Goal: Task Accomplishment & Management: Complete application form

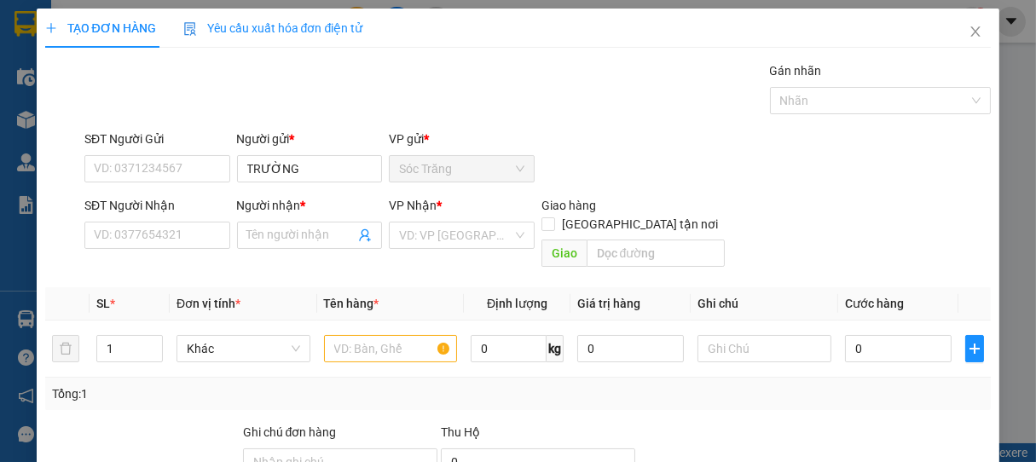
type input "TRƯỜNG"
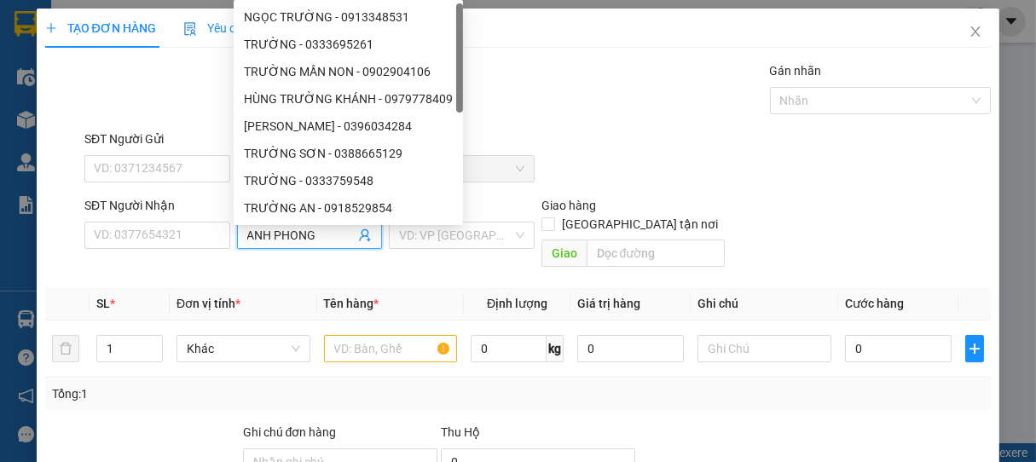
type input "ANH PHONG"
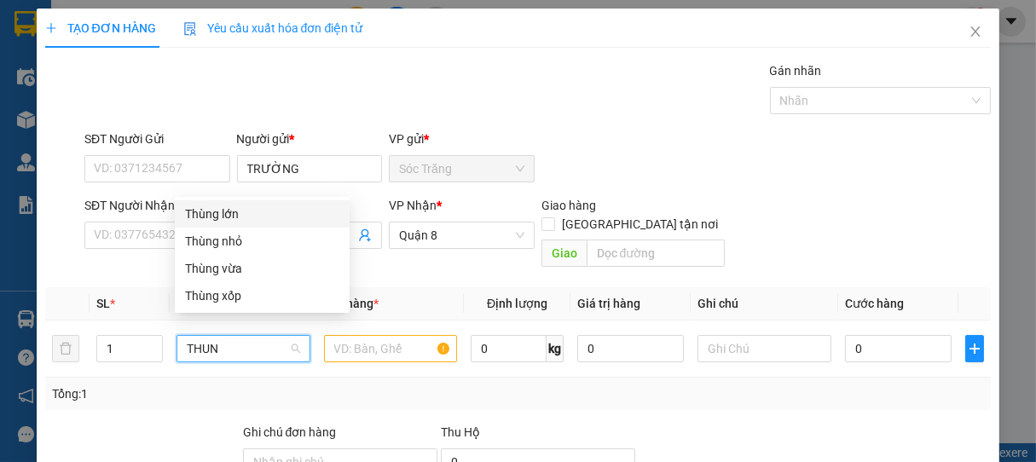
type input "THUNG"
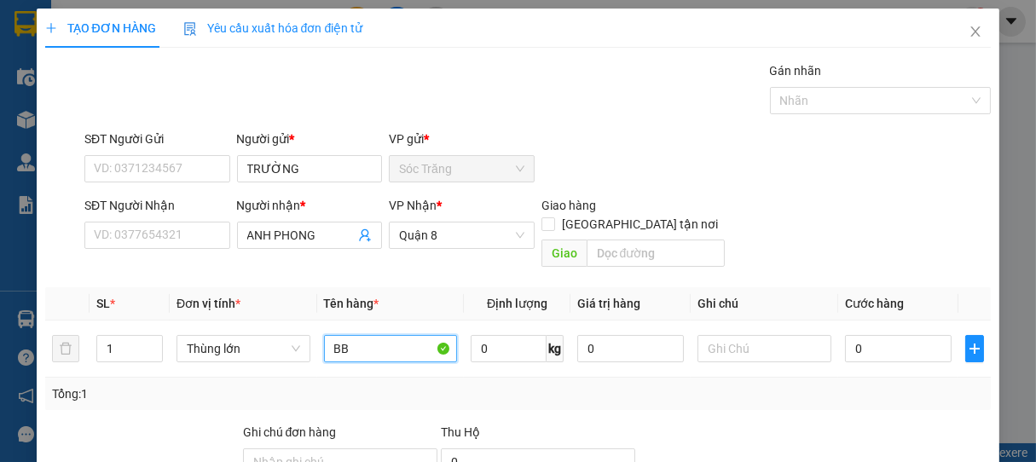
type input "BB"
type input "5"
type input "10"
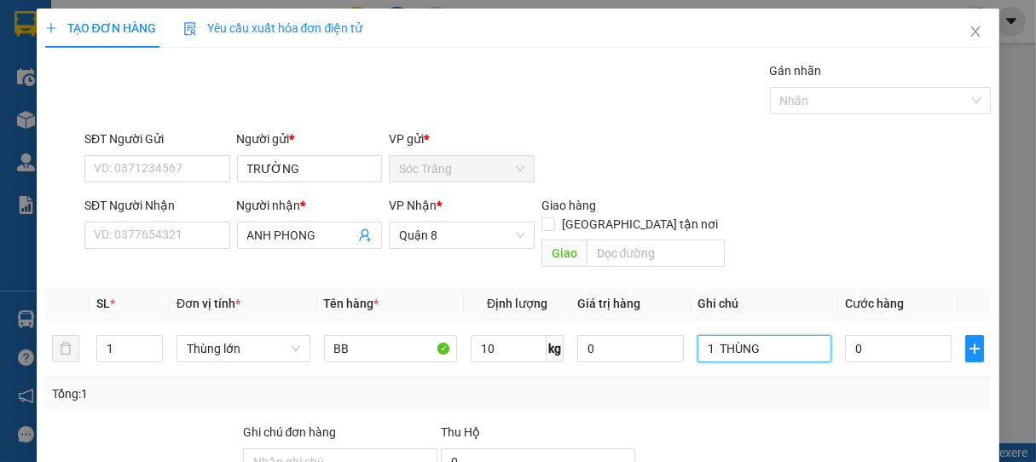
type input "1 THÙNG"
type input "5"
type input "50"
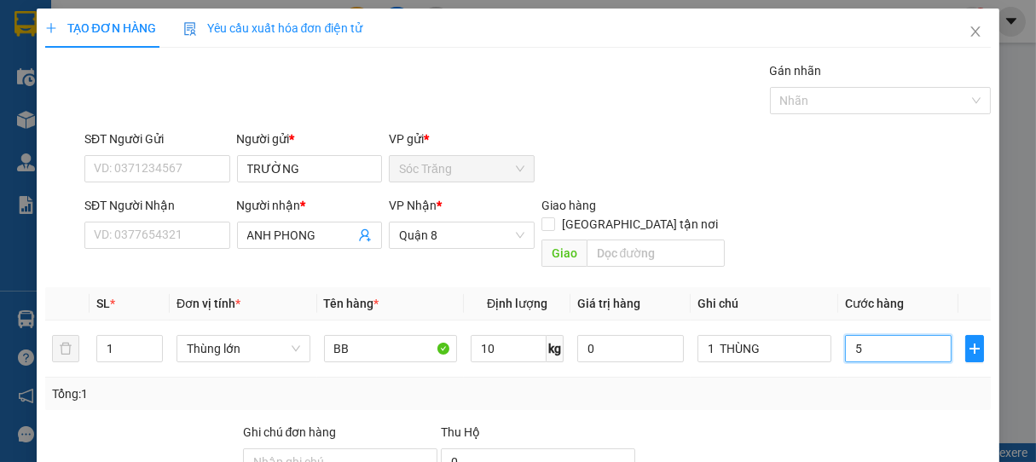
type input "50"
type input "500"
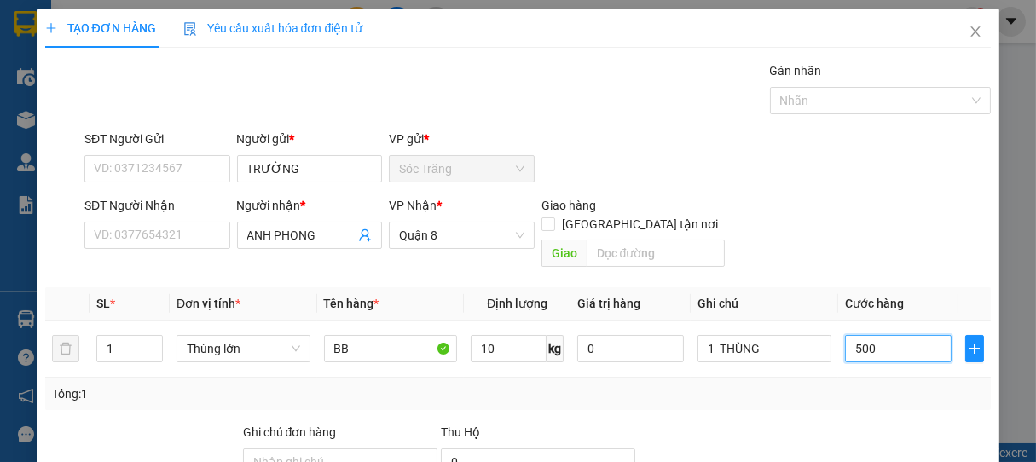
type input "5.000"
type input "50.000"
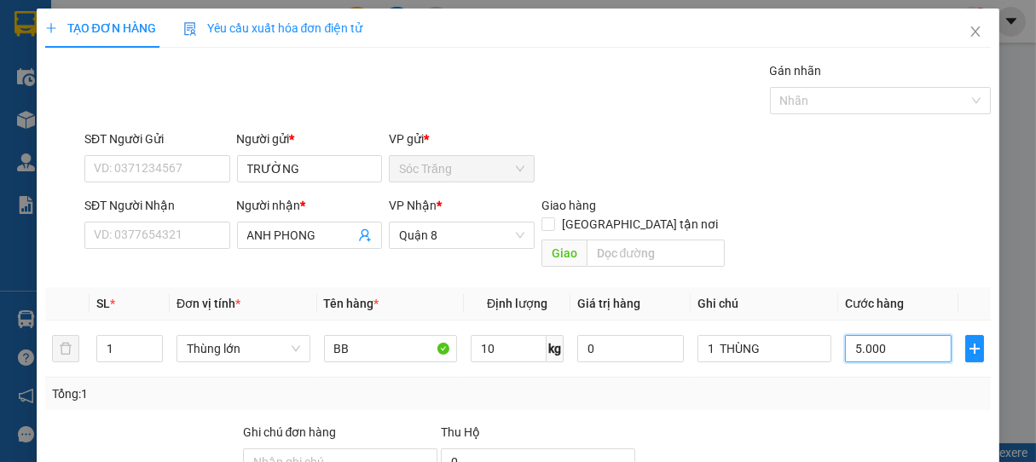
type input "50.000"
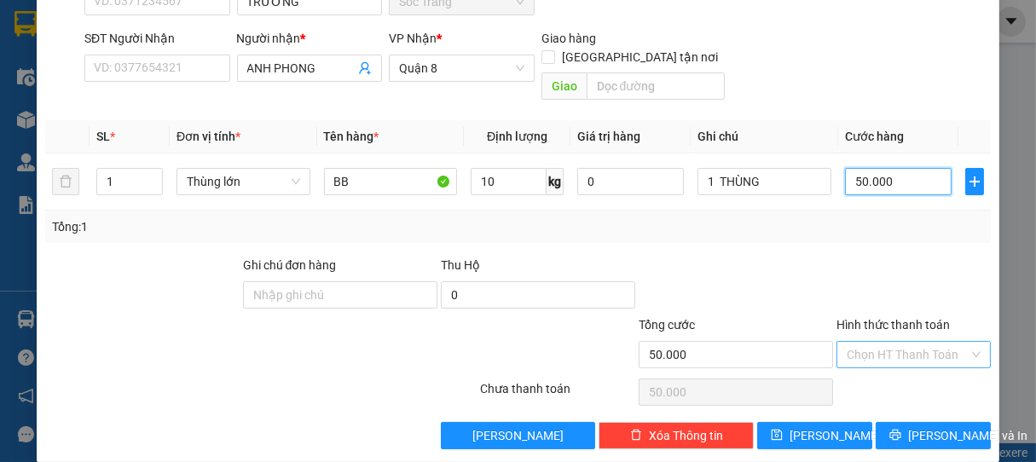
type input "50.000"
click at [876, 342] on input "Hình thức thanh toán" at bounding box center [907, 355] width 123 height 26
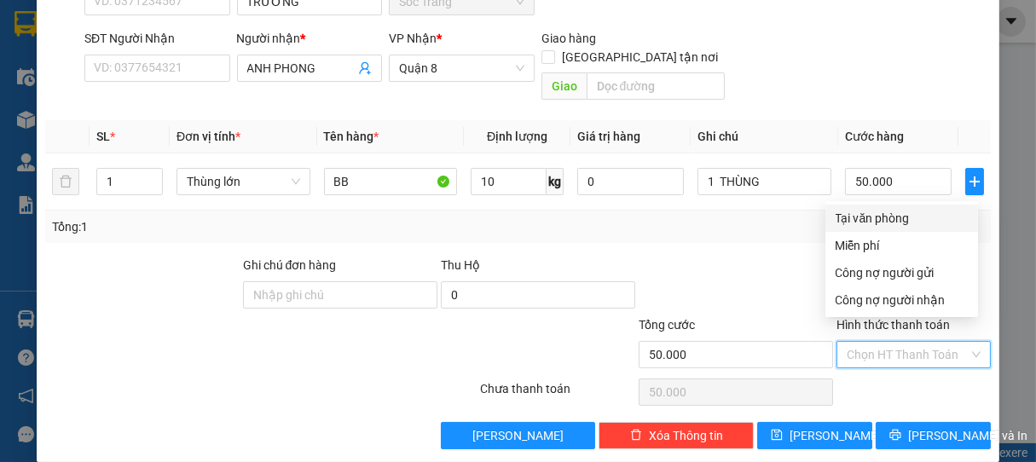
click at [865, 210] on div "Tại văn phòng" at bounding box center [901, 218] width 132 height 19
type input "0"
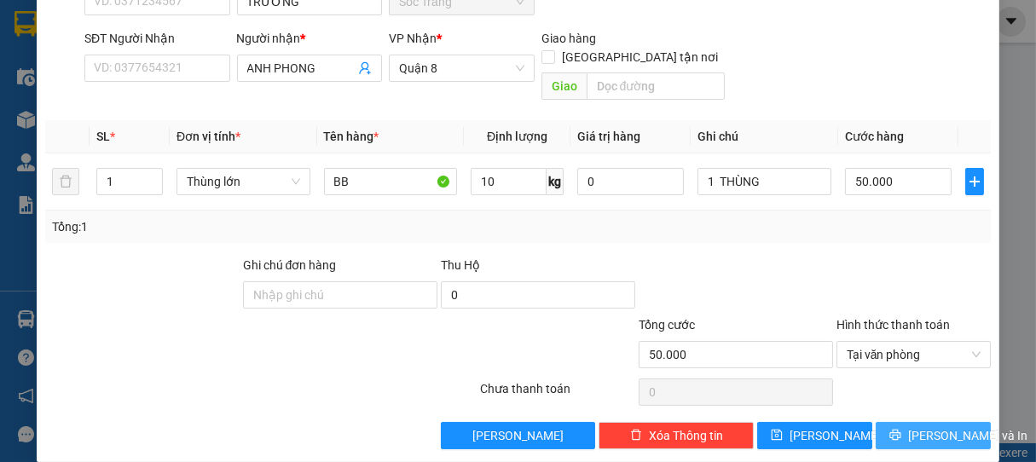
click at [914, 426] on span "Lưu và In" at bounding box center [967, 435] width 119 height 19
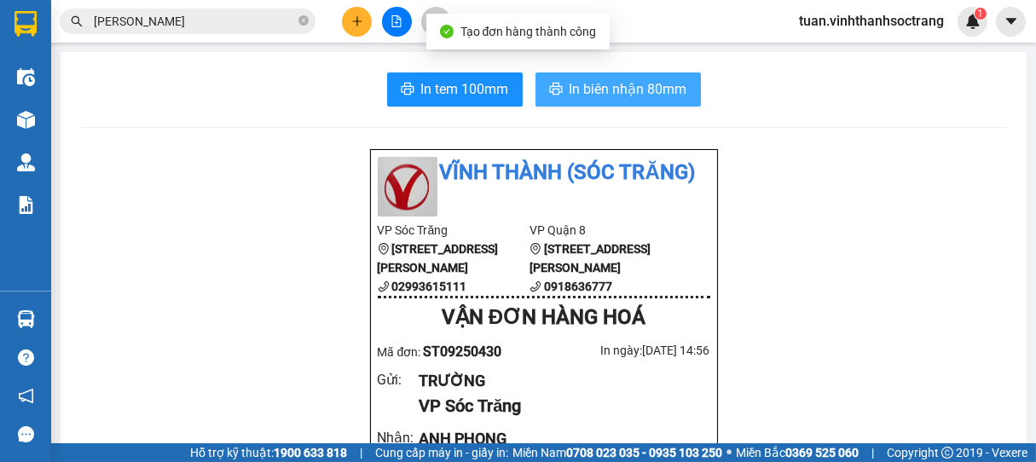
click at [614, 92] on span "In biên nhận 80mm" at bounding box center [628, 88] width 118 height 21
click at [626, 84] on span "In biên nhận 80mm" at bounding box center [628, 88] width 118 height 21
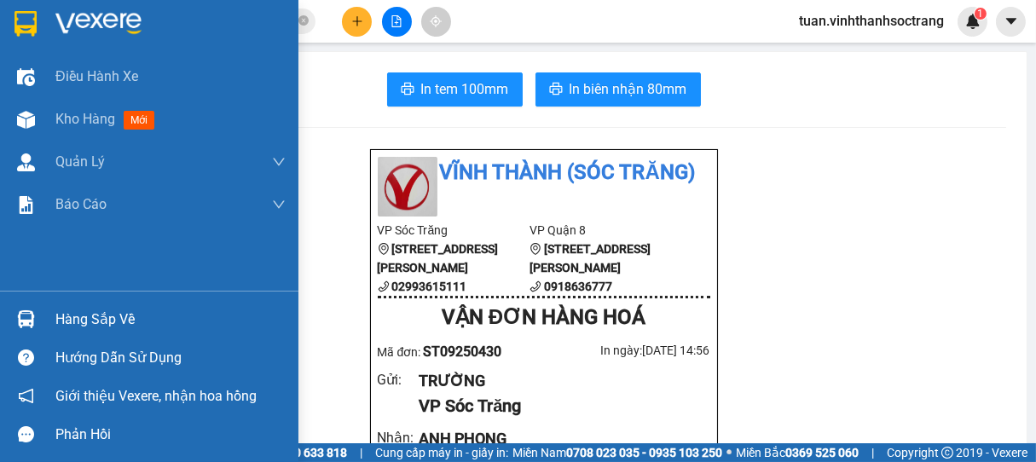
click at [0, 281] on div "Điều hành xe Kho hàng mới Quản Lý Quản lý chuyến Quản lý khách hàng Quản lý khá…" at bounding box center [149, 172] width 298 height 235
click at [9, 280] on div "Điều hành xe Kho hàng mới Quản Lý Quản lý chuyến Quản lý khách hàng Quản lý khá…" at bounding box center [149, 172] width 298 height 235
click at [0, 270] on div "Điều hành xe Kho hàng mới Quản Lý Quản lý chuyến Quản lý khách hàng Quản lý khá…" at bounding box center [149, 172] width 298 height 235
click at [0, 271] on div "Điều hành xe Kho hàng mới Quản Lý Quản lý chuyến Quản lý khách hàng Quản lý khá…" at bounding box center [149, 172] width 298 height 235
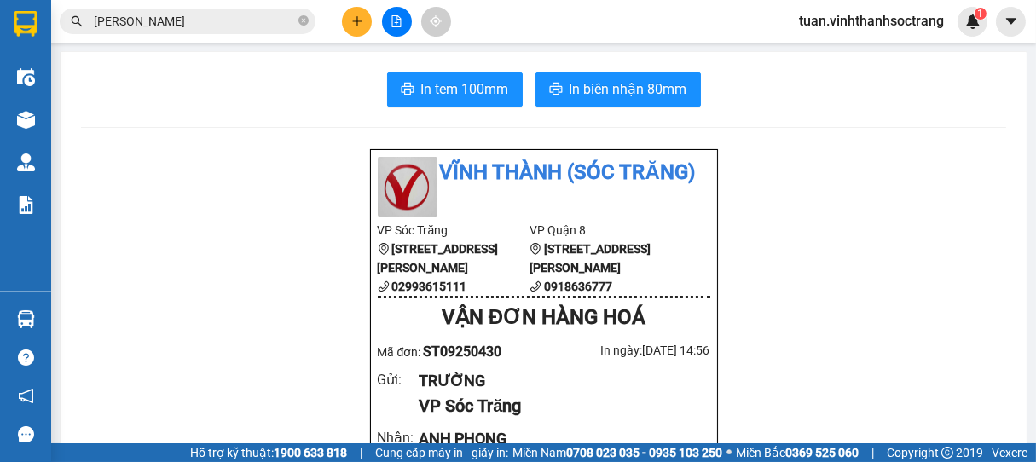
drag, startPoint x: 338, startPoint y: 29, endPoint x: 350, endPoint y: 25, distance: 12.7
click at [346, 26] on div at bounding box center [396, 22] width 128 height 30
click at [353, 22] on icon "plus" at bounding box center [357, 21] width 12 height 12
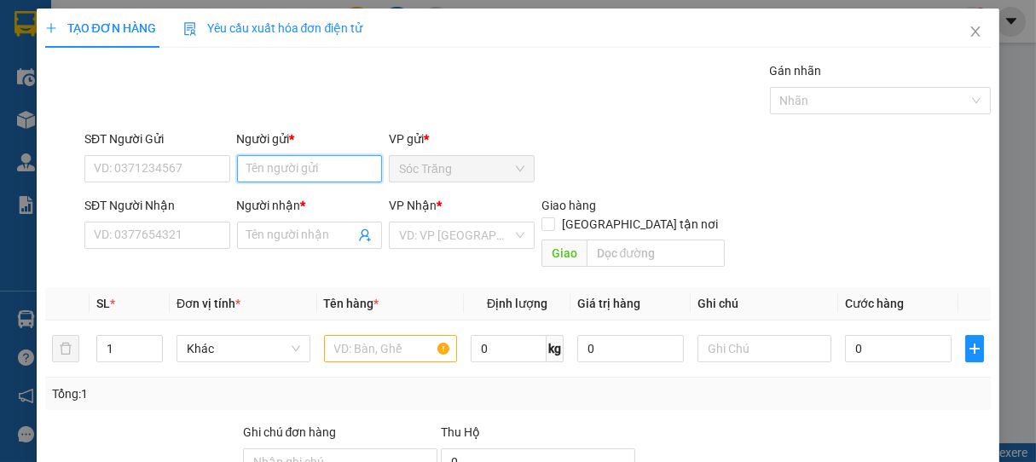
click at [303, 165] on input "Người gửi *" at bounding box center [310, 168] width 146 height 27
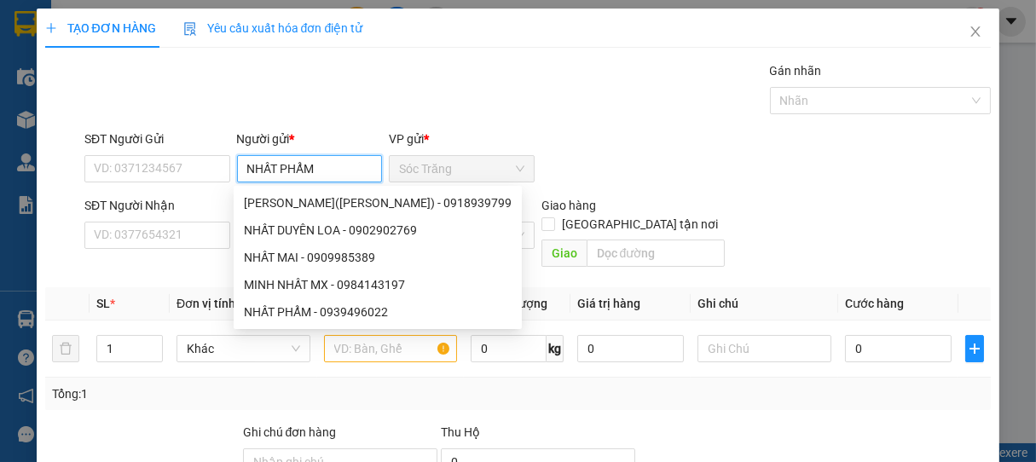
type input "NHẤT PHẨM"
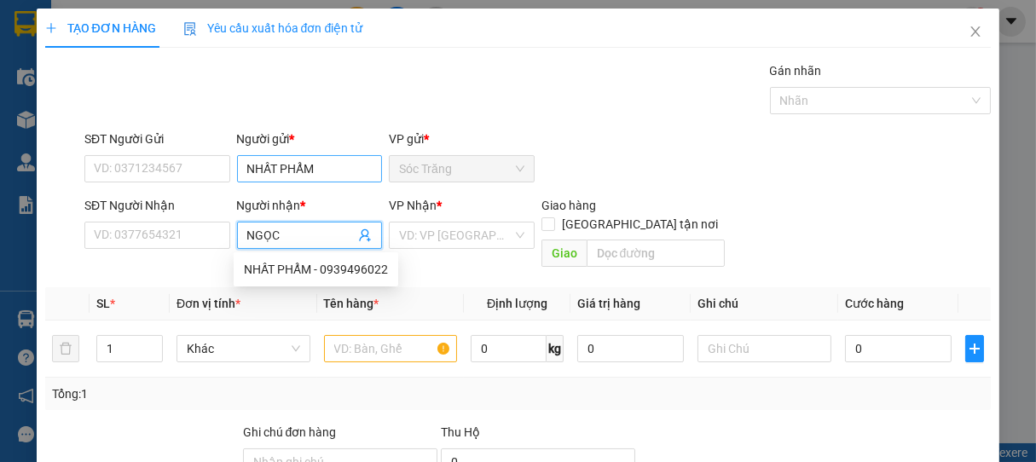
type input "NGỌC"
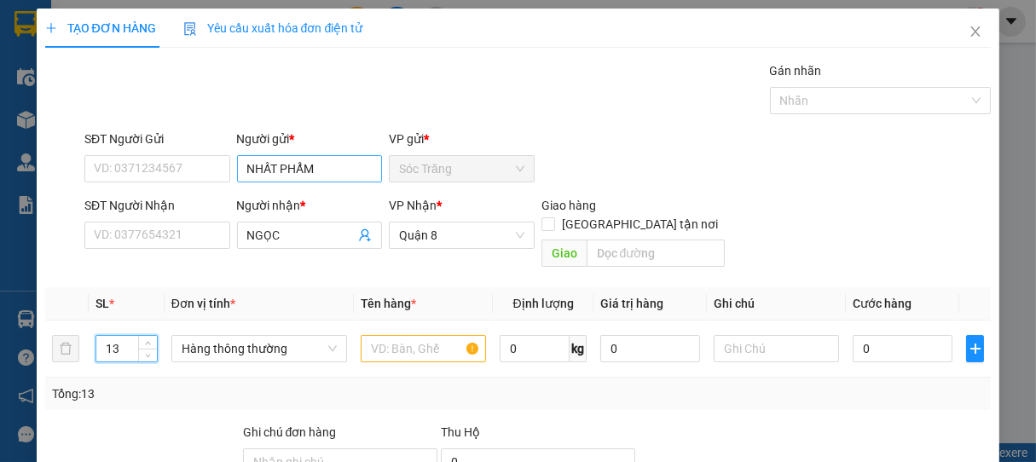
type input "13"
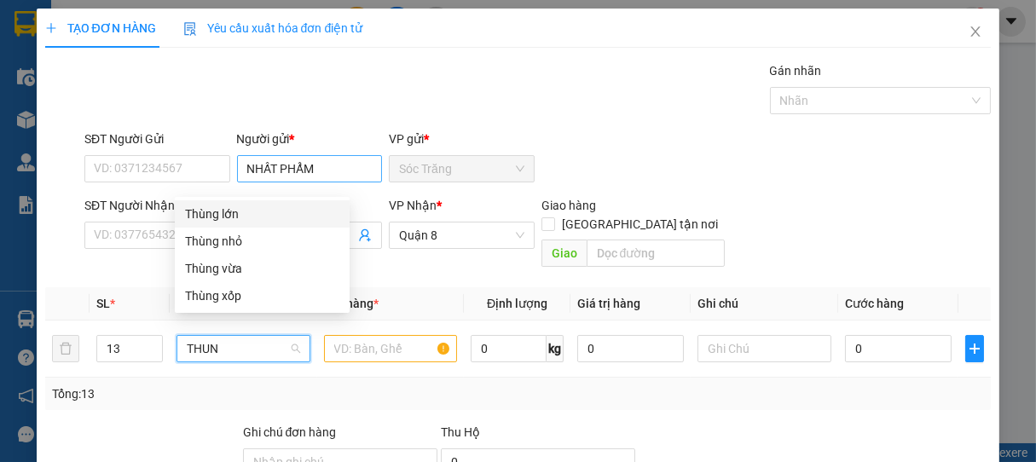
type input "THUNG"
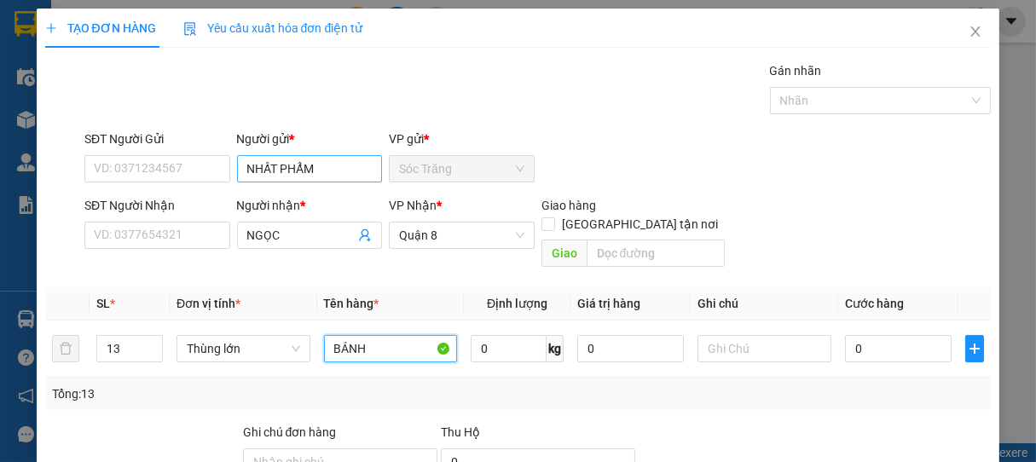
type input "BÁNH"
type input "300"
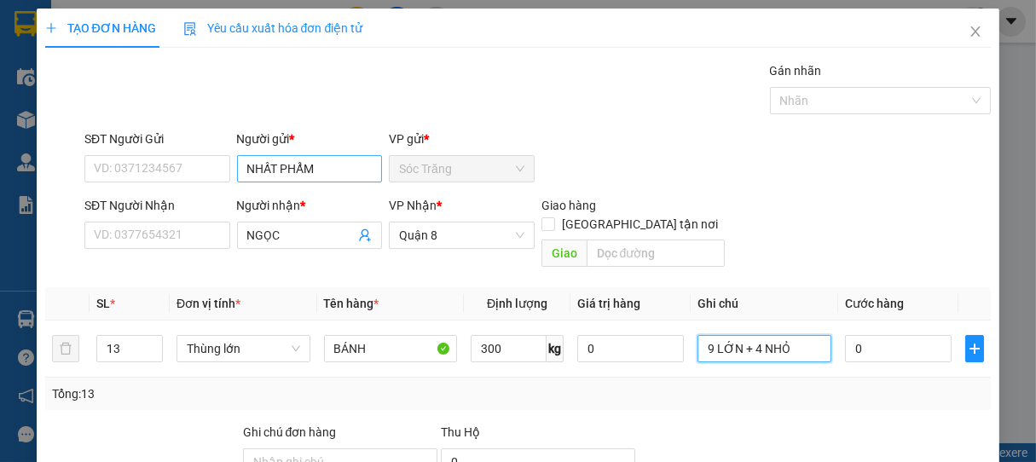
type input "9 LỚN + 4 NHỎ"
type input "2"
type input "22"
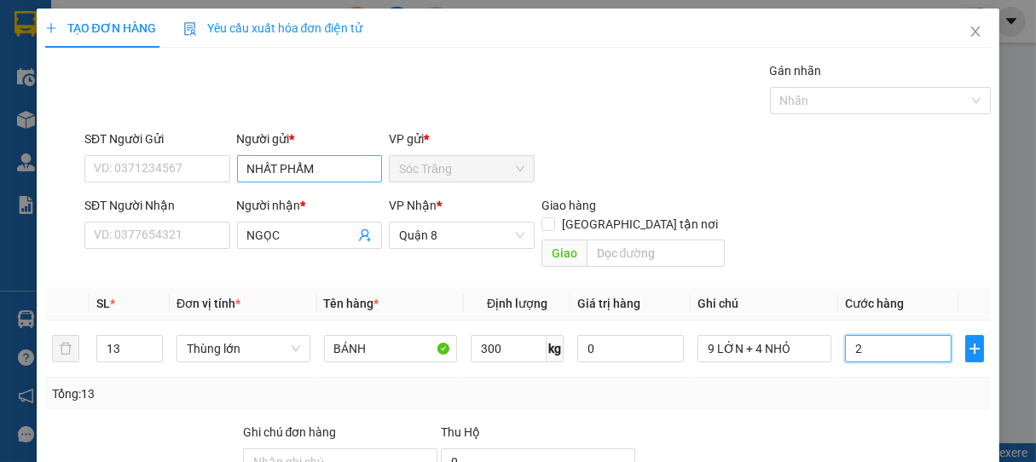
type input "22"
type input "220"
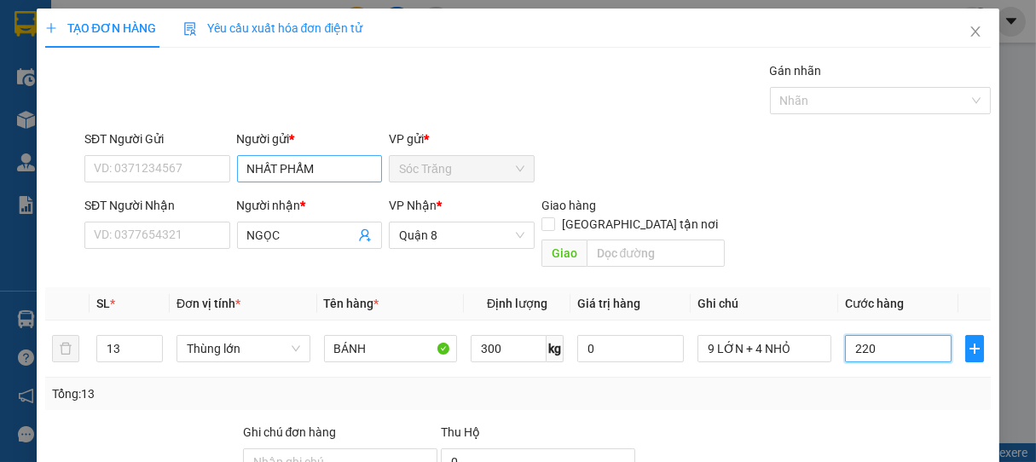
type input "2.200"
type input "22.000"
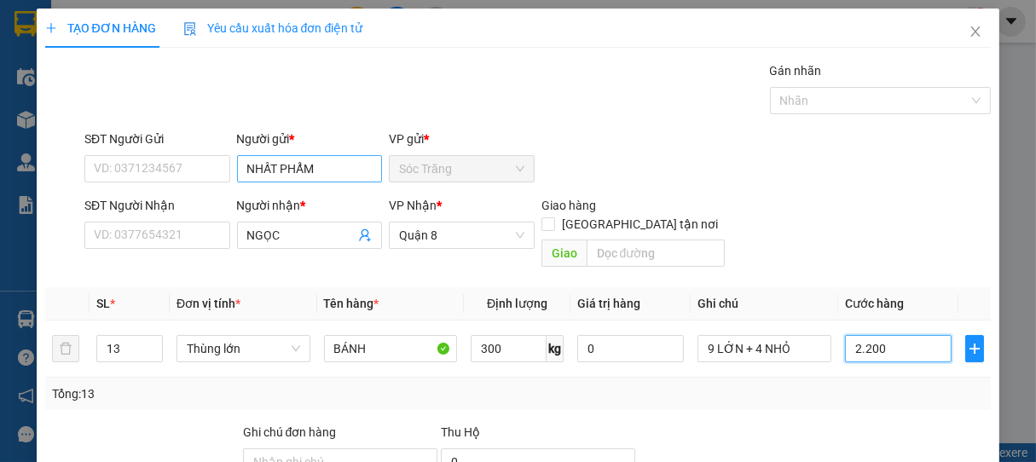
type input "22.000"
type input "220.000"
click at [857, 336] on input "220.000" at bounding box center [898, 348] width 107 height 27
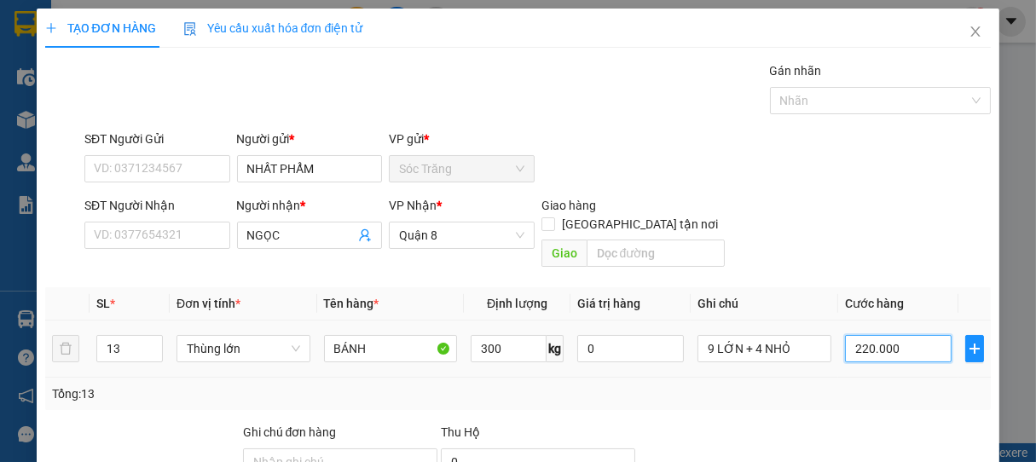
type input "20.000"
type input "240.000"
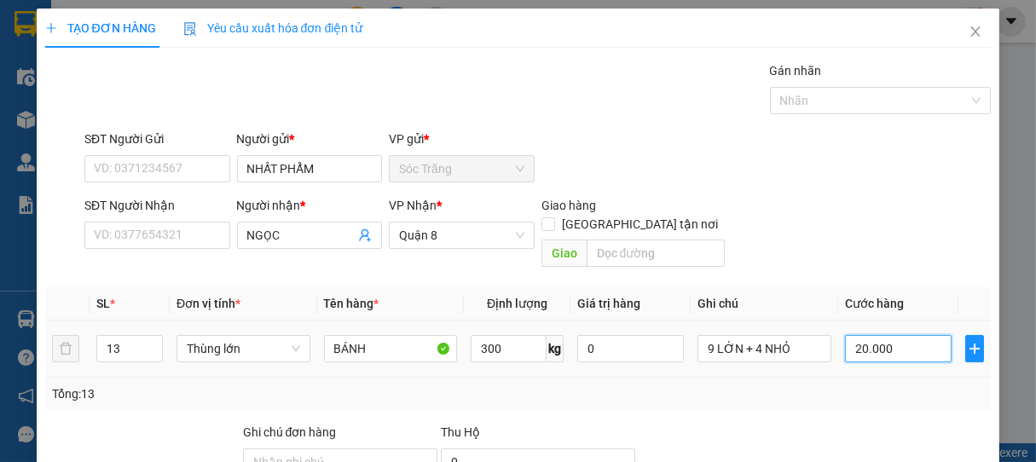
type input "240.000"
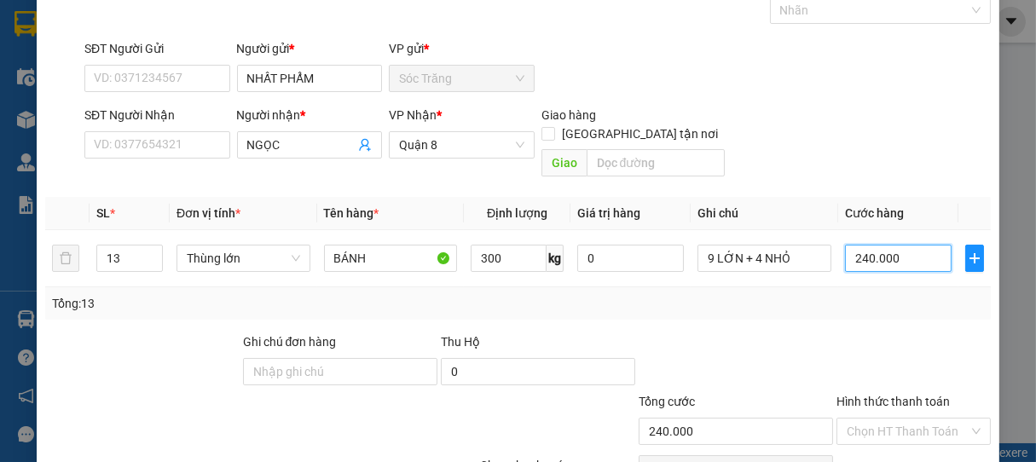
scroll to position [167, 0]
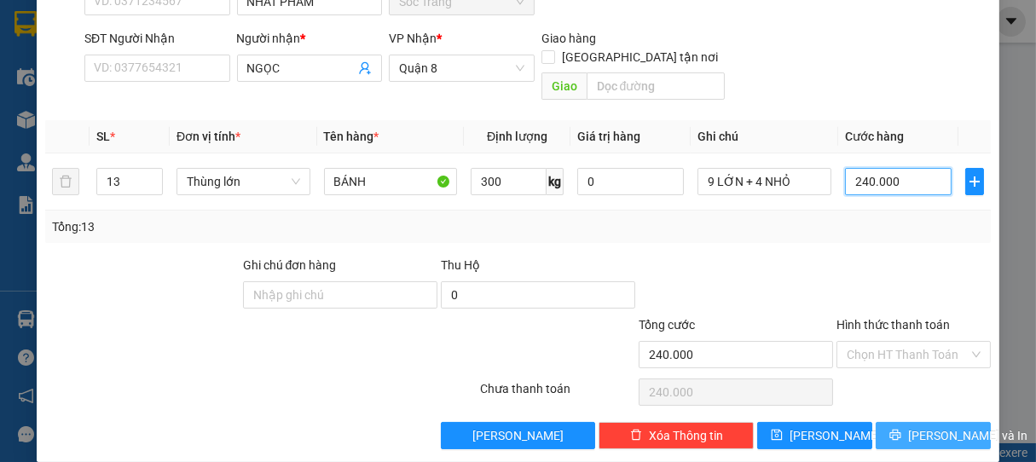
type input "240.000"
click at [898, 430] on icon "printer" at bounding box center [895, 435] width 11 height 11
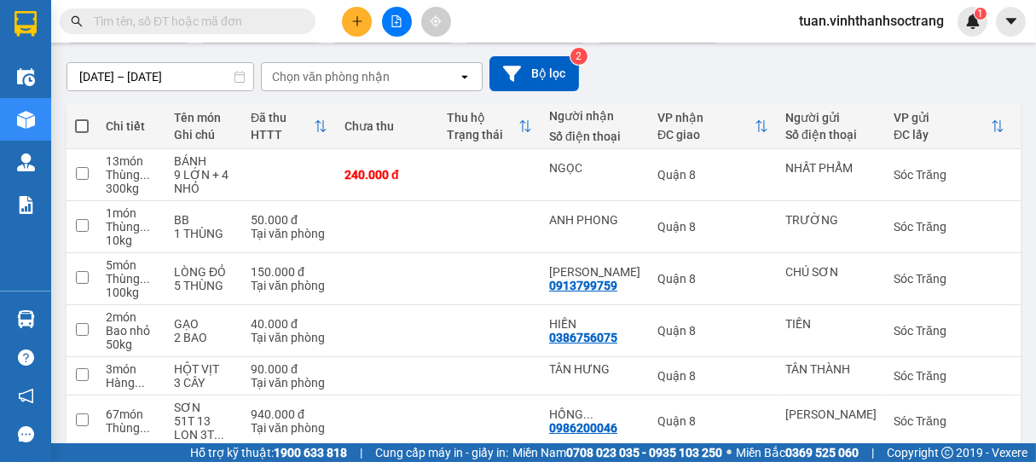
scroll to position [284, 0]
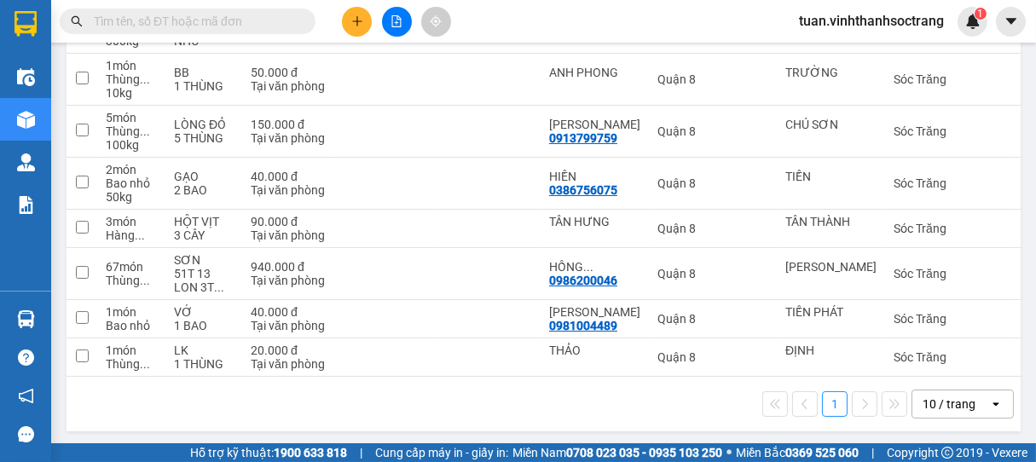
click at [925, 407] on div "10 / trang" at bounding box center [948, 403] width 53 height 17
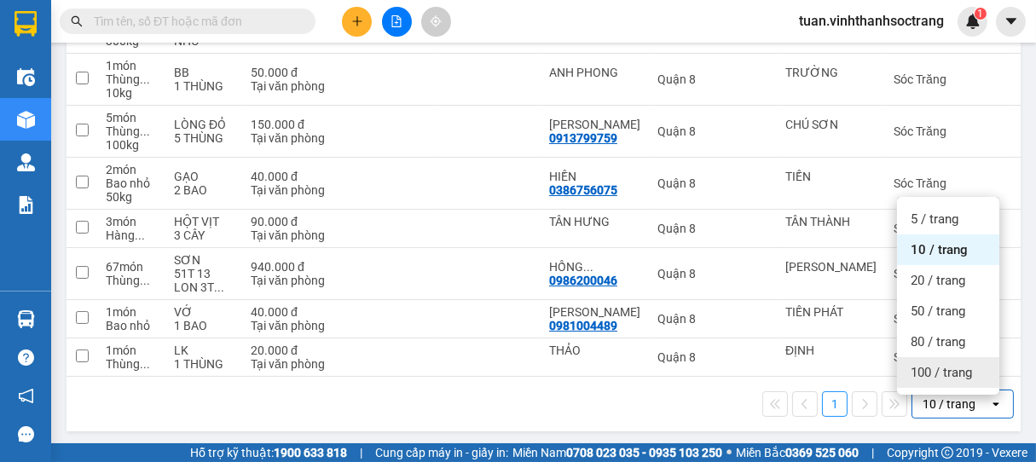
click at [935, 375] on span "100 / trang" at bounding box center [940, 372] width 61 height 17
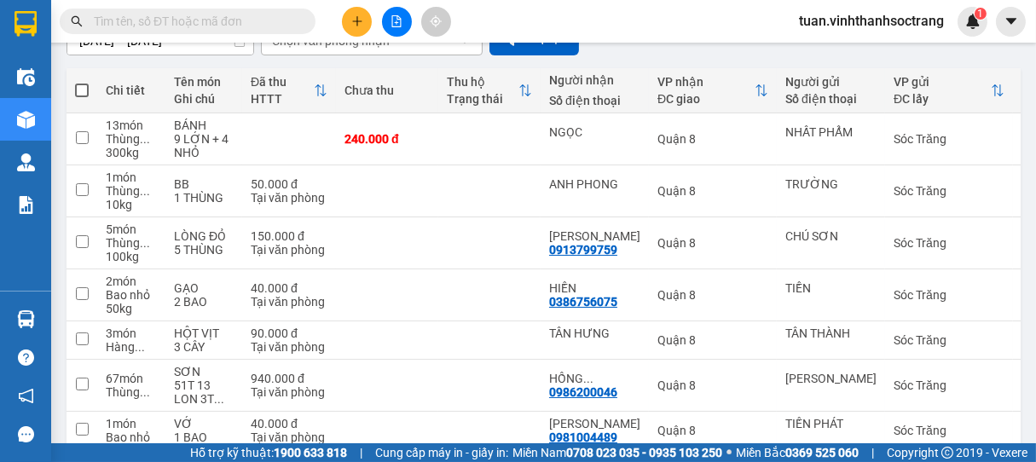
scroll to position [292, 0]
